Goal: Navigation & Orientation: Find specific page/section

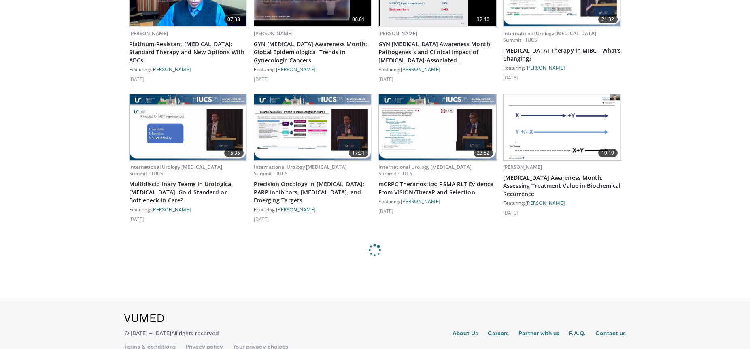
scroll to position [660, 0]
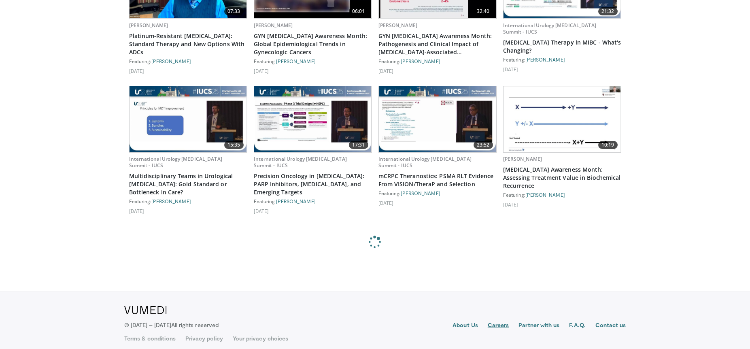
click at [497, 321] on link "Careers" at bounding box center [498, 326] width 21 height 10
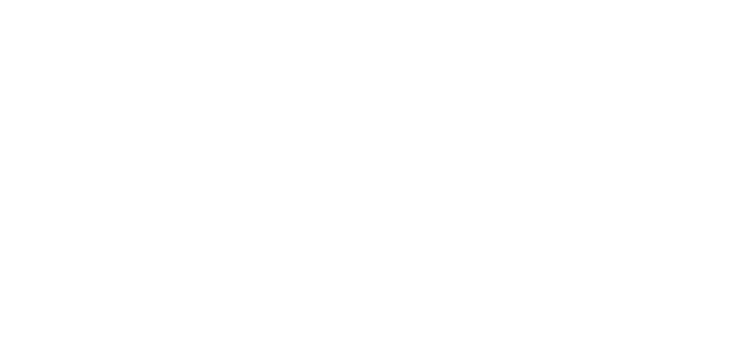
scroll to position [231, 0]
